Goal: Task Accomplishment & Management: Complete application form

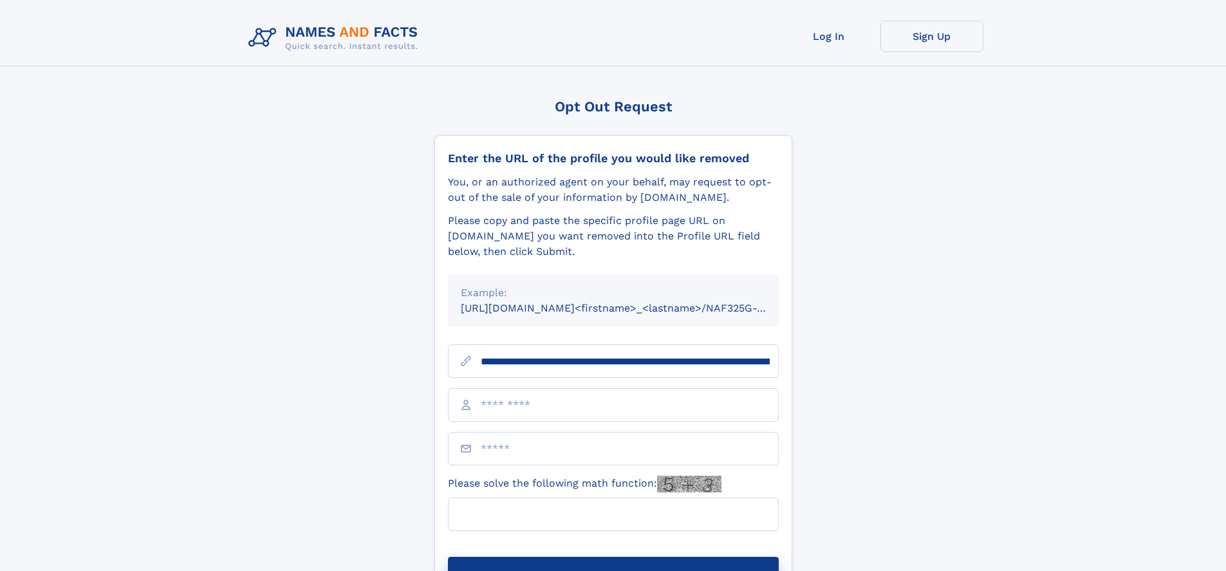
scroll to position [0, 139]
type input "**********"
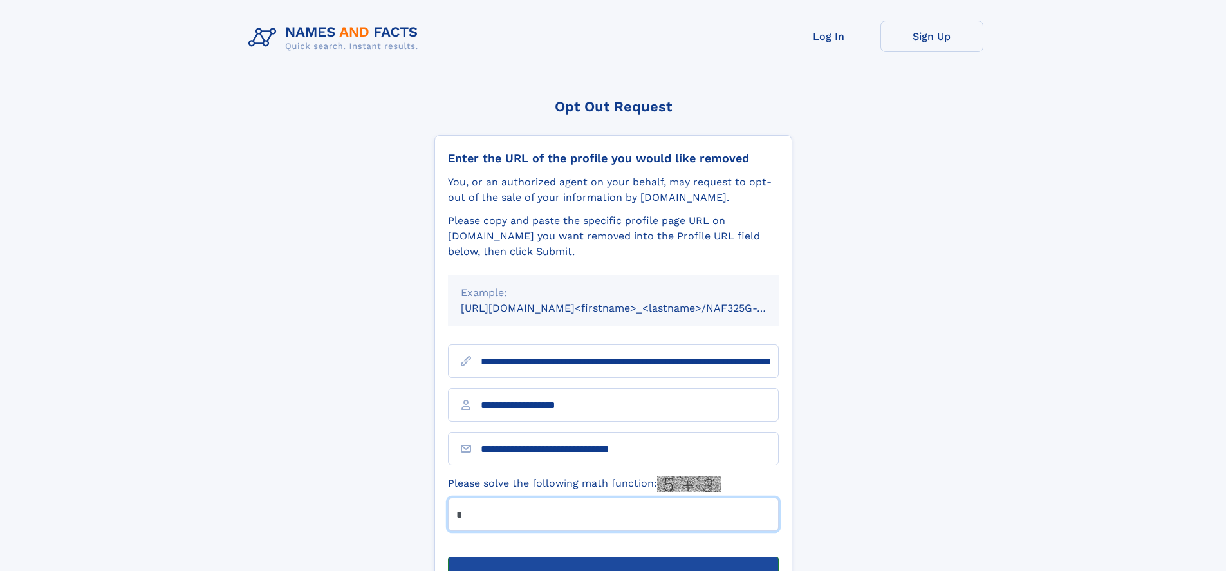
type input "*"
click at [613, 557] on button "Submit Opt Out Request" at bounding box center [613, 577] width 331 height 41
